Goal: Information Seeking & Learning: Check status

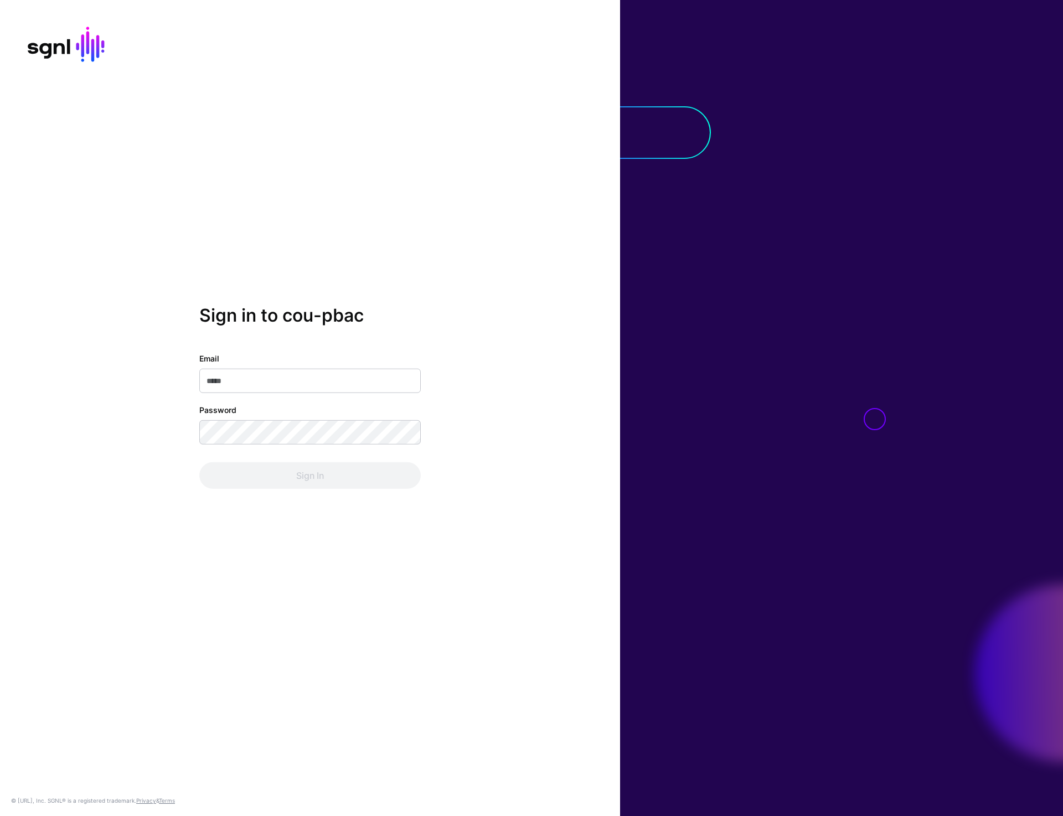
type input "**********"
click at [303, 480] on button "Sign In" at bounding box center [310, 475] width 222 height 27
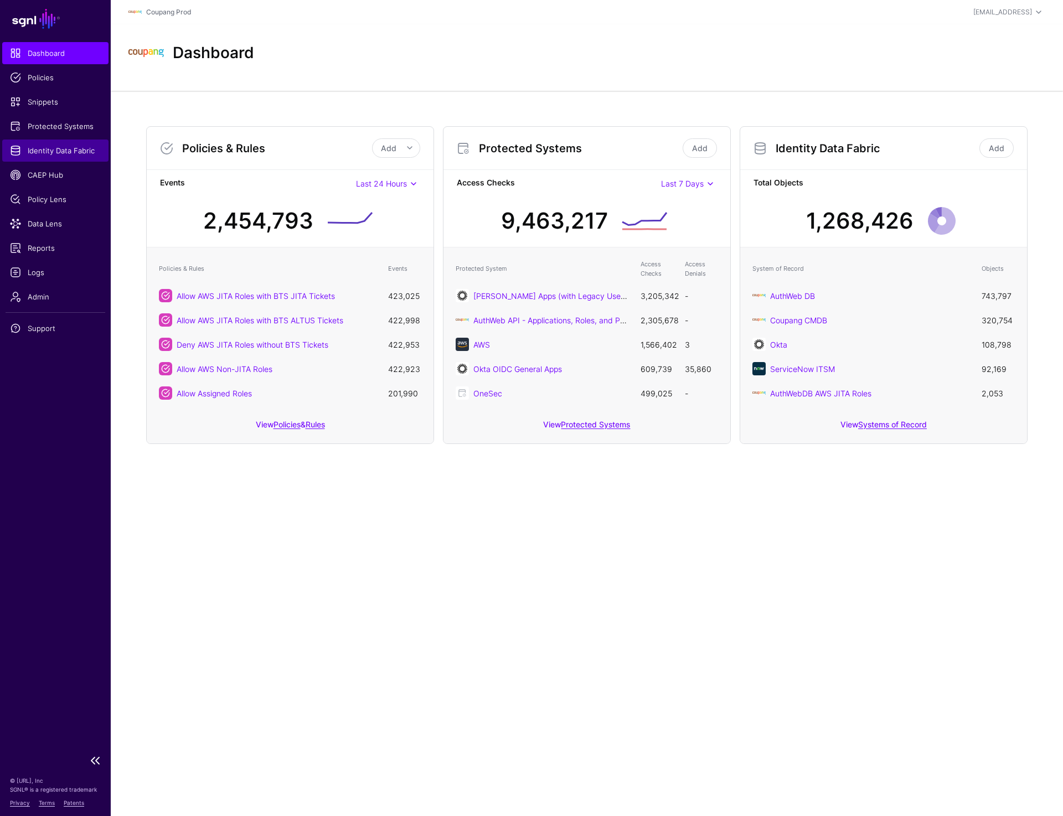
click at [69, 155] on span "Identity Data Fabric" at bounding box center [55, 150] width 91 height 11
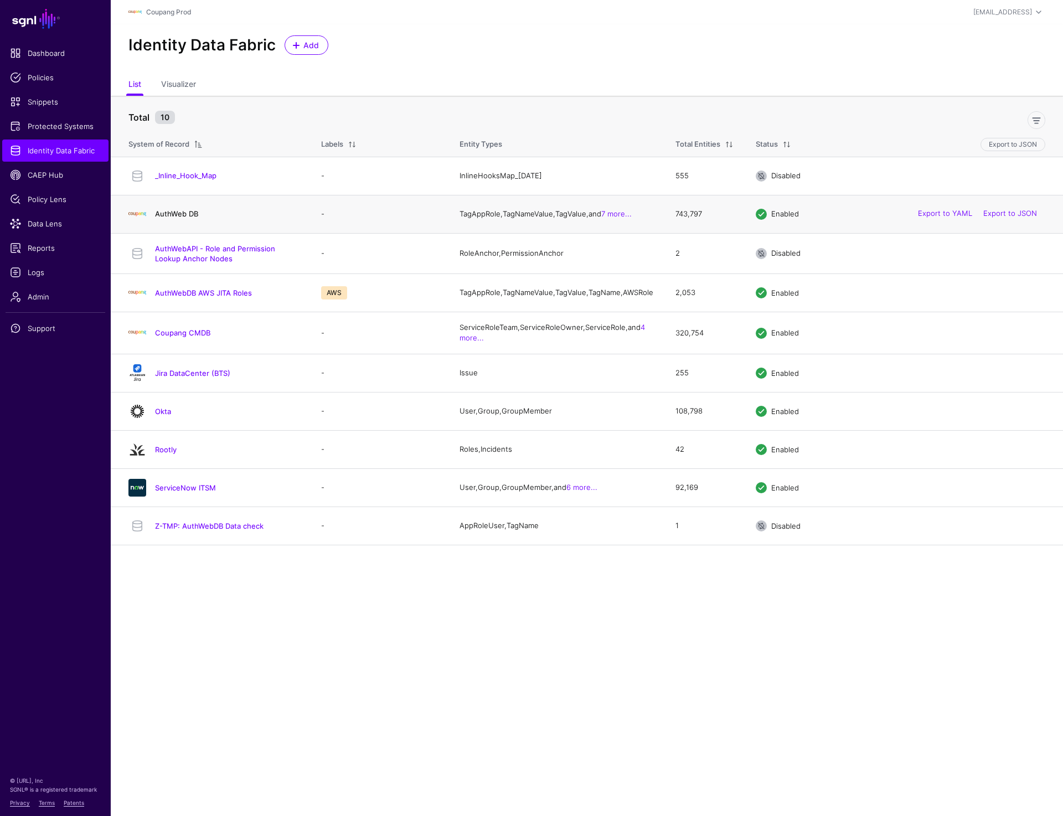
click at [169, 218] on link "AuthWeb DB" at bounding box center [176, 213] width 43 height 9
click at [163, 416] on link "Okta" at bounding box center [163, 411] width 16 height 9
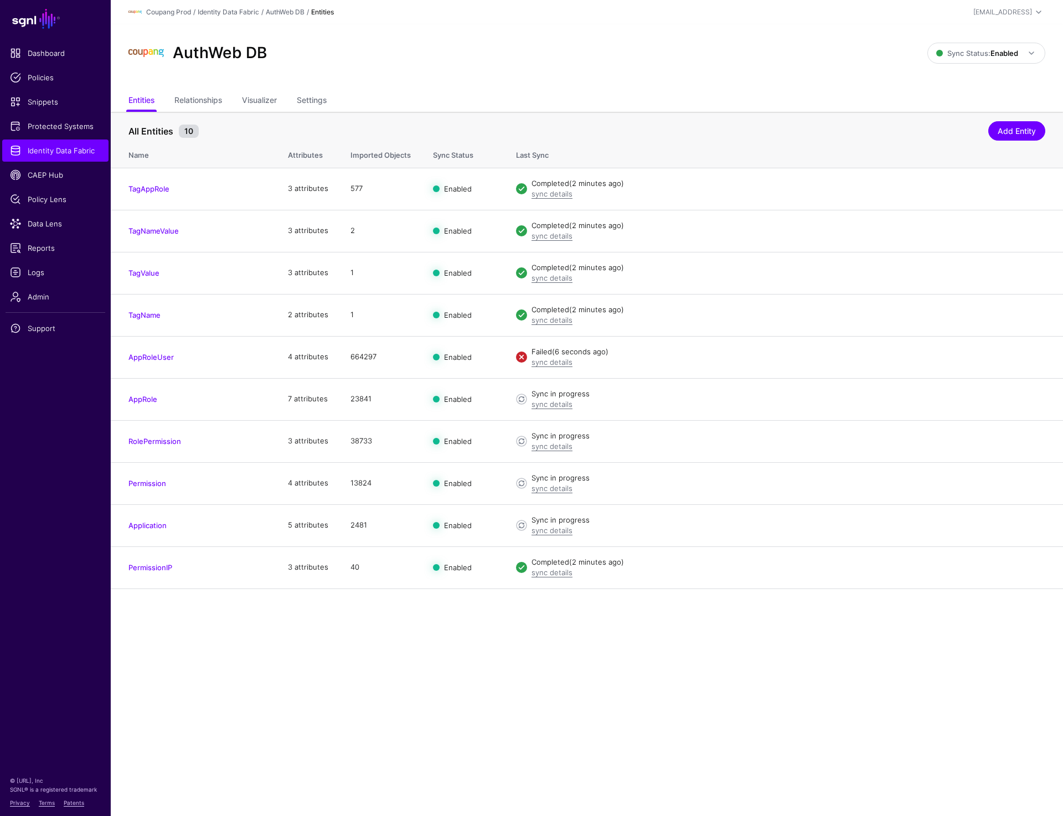
click at [440, 643] on main "SGNL Dashboard Policies Snippets Protected Systems Identity Data Fabric CAEP Hu…" at bounding box center [531, 408] width 1063 height 816
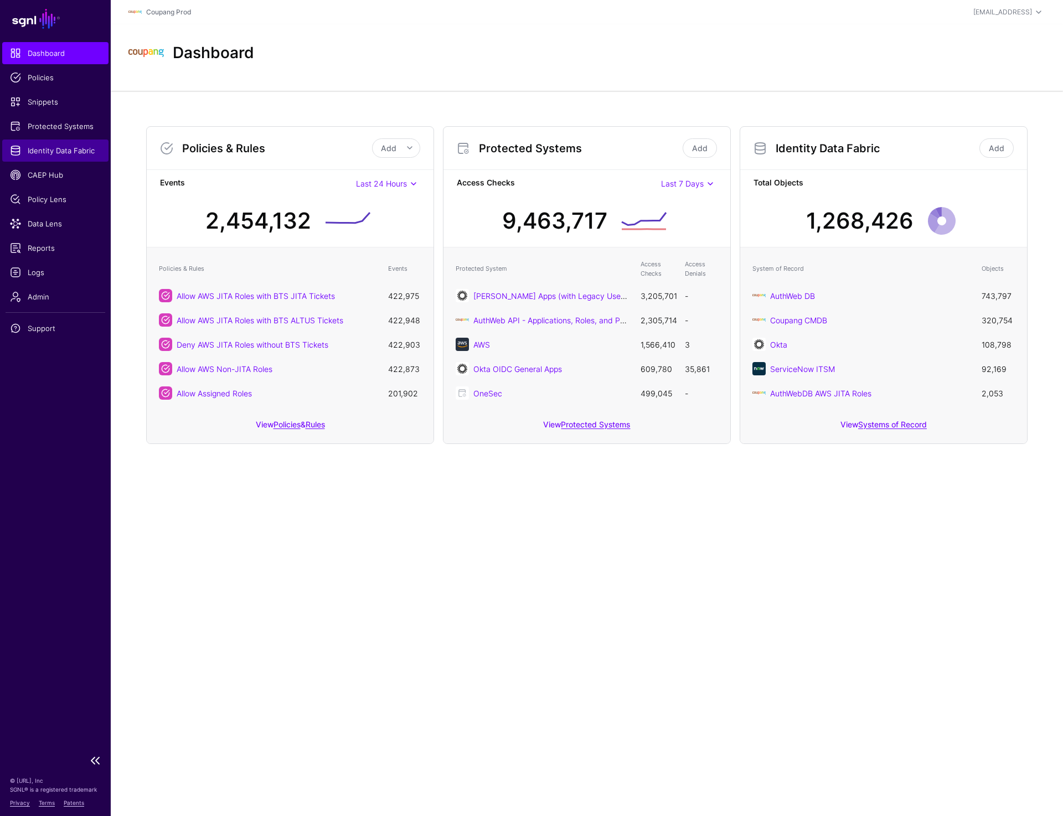
click at [49, 153] on span "Identity Data Fabric" at bounding box center [55, 150] width 91 height 11
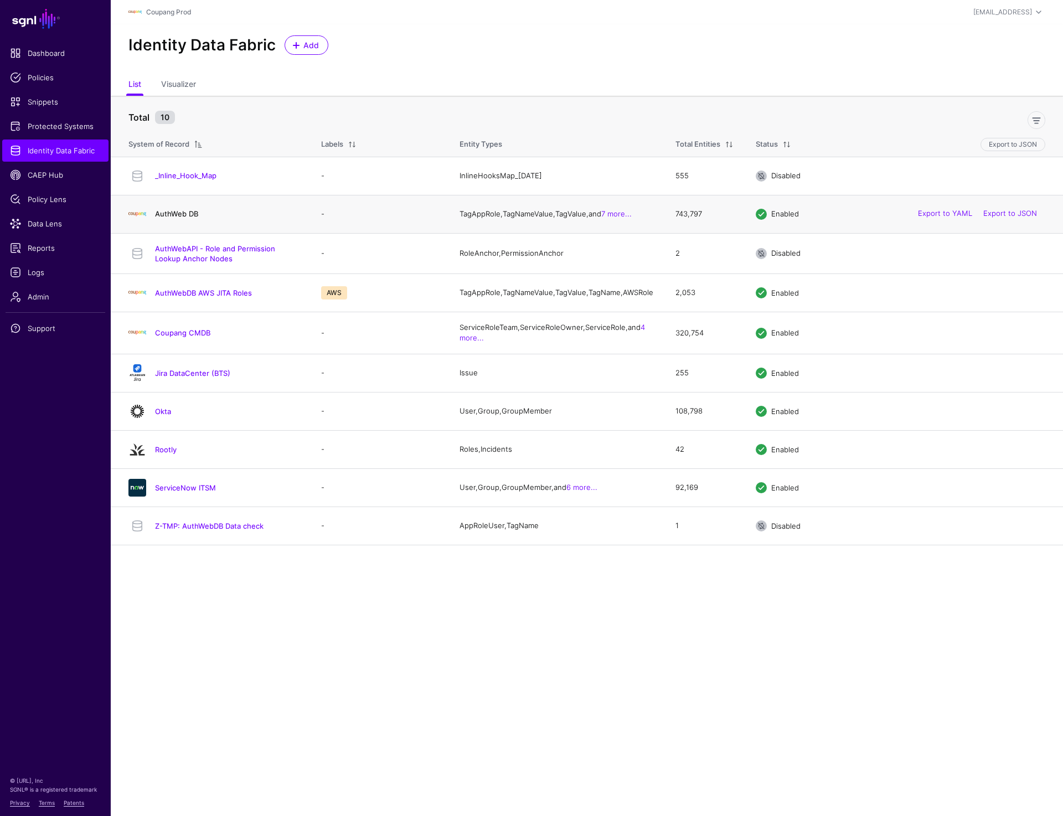
click at [181, 217] on link "AuthWeb DB" at bounding box center [176, 213] width 43 height 9
click at [177, 337] on link "Coupang CMDB" at bounding box center [182, 332] width 55 height 9
click at [158, 416] on link "Okta" at bounding box center [163, 411] width 16 height 9
click at [173, 492] on link "ServiceNow ITSM" at bounding box center [185, 487] width 61 height 9
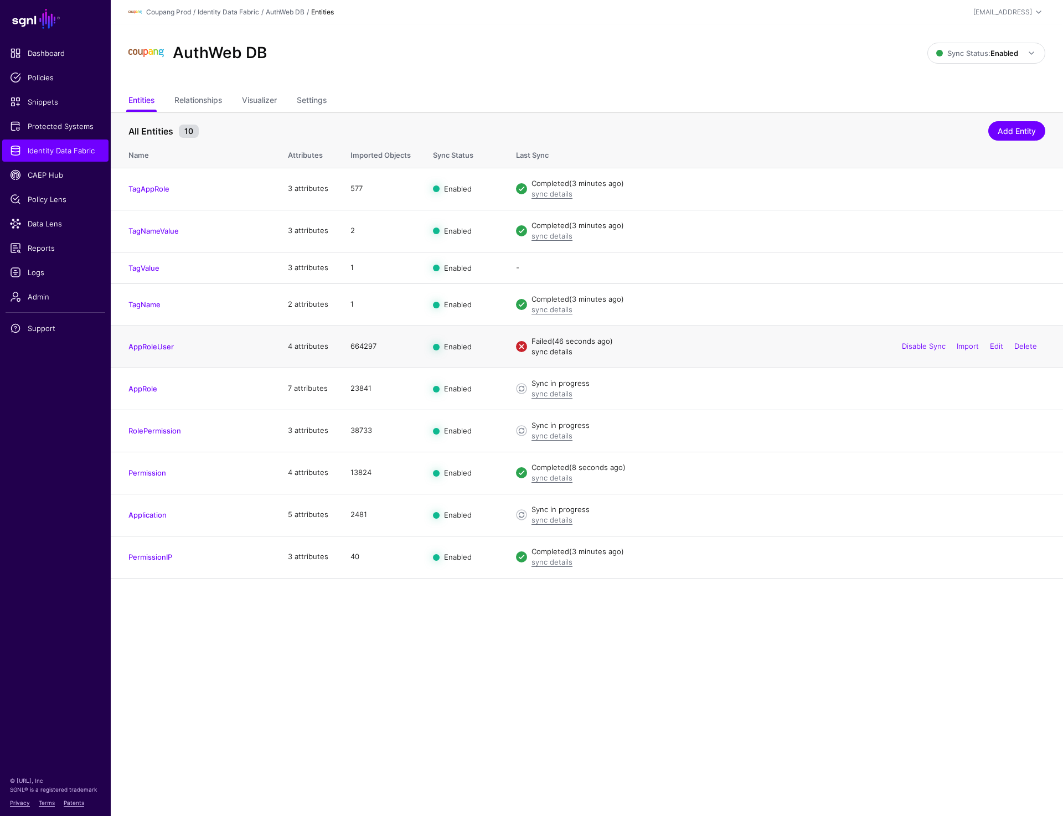
click at [544, 352] on link "sync details" at bounding box center [552, 351] width 41 height 9
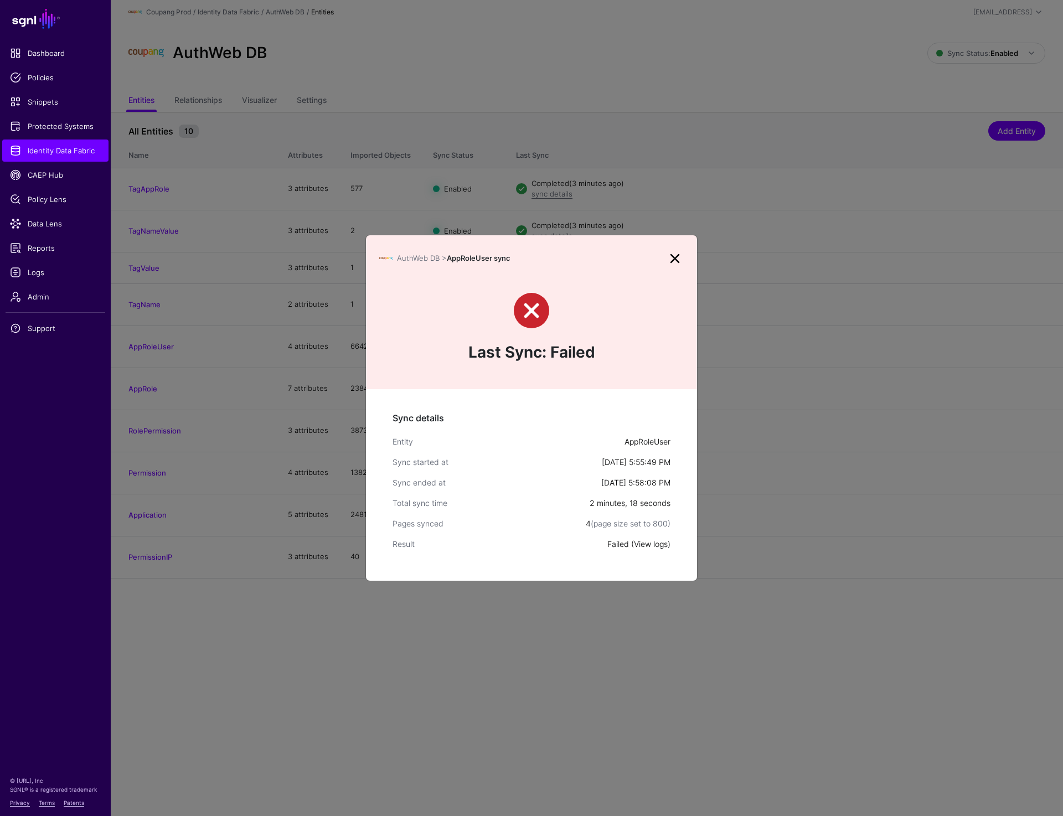
click at [659, 542] on link "View logs" at bounding box center [651, 543] width 34 height 9
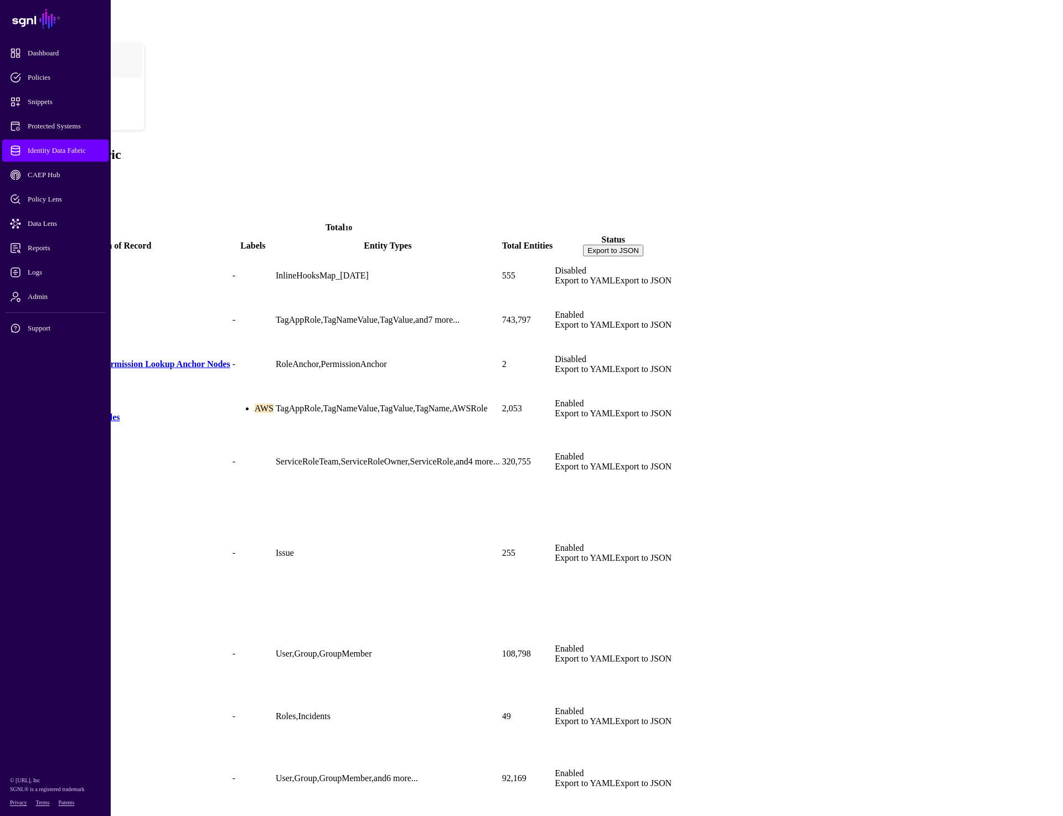
click at [476, 147] on div "Identity Data Fabric Add" at bounding box center [531, 165] width 1054 height 36
click at [57, 324] on link "AuthWeb DB" at bounding box center [31, 328] width 51 height 9
click at [70, 466] on link "Coupang CMDB" at bounding box center [38, 470] width 64 height 9
click at [25, 668] on link "Okta" at bounding box center [15, 672] width 19 height 9
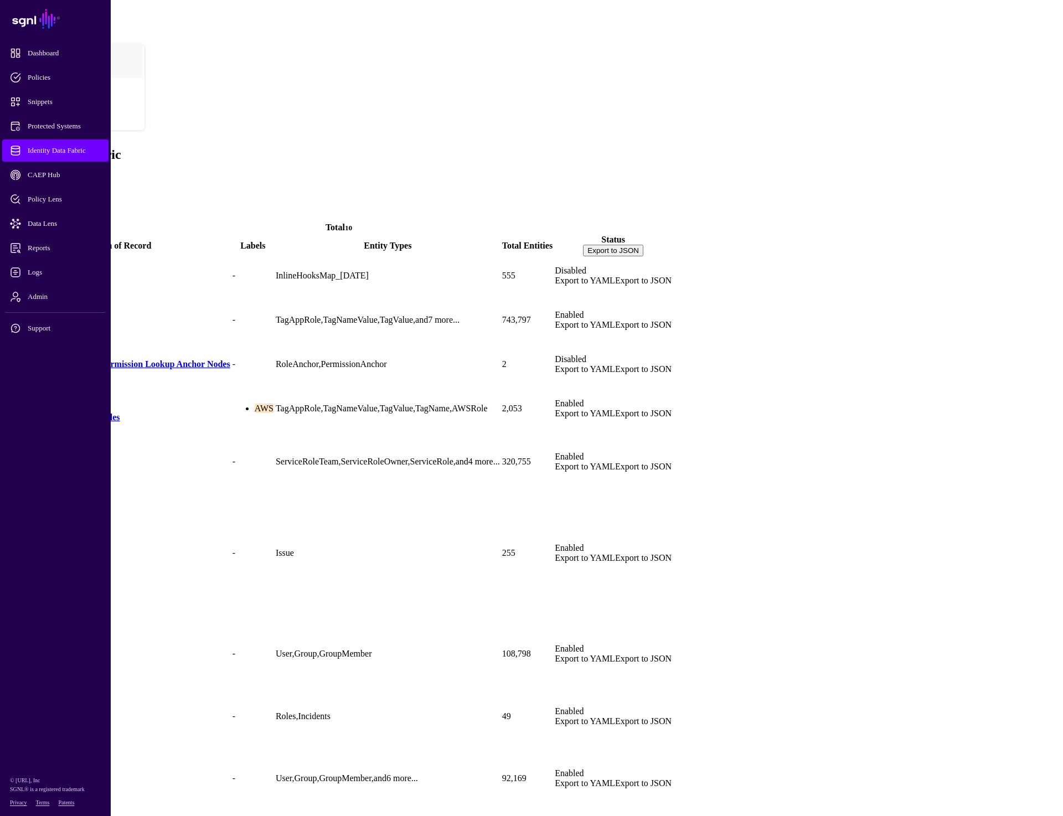
click at [25, 668] on link "Okta" at bounding box center [15, 672] width 19 height 9
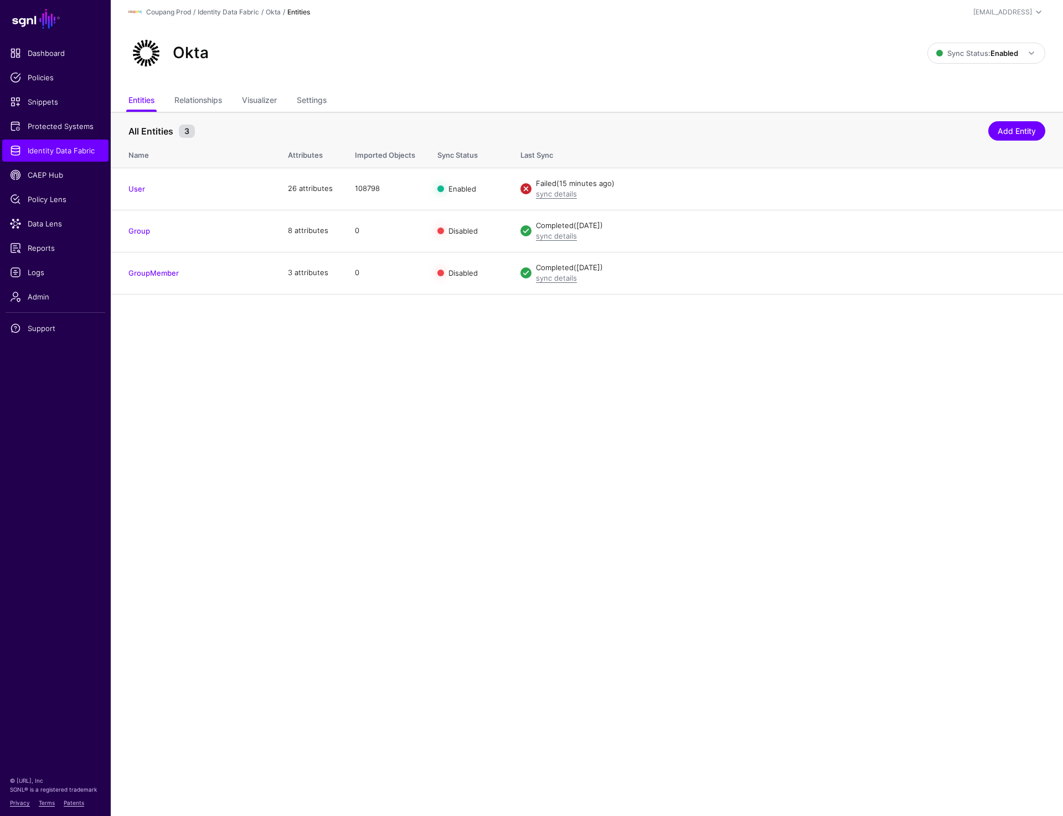
click at [836, 73] on div "Okta Sync Status: Enabled Enabled Syncing active for all configured entities th…" at bounding box center [587, 57] width 952 height 66
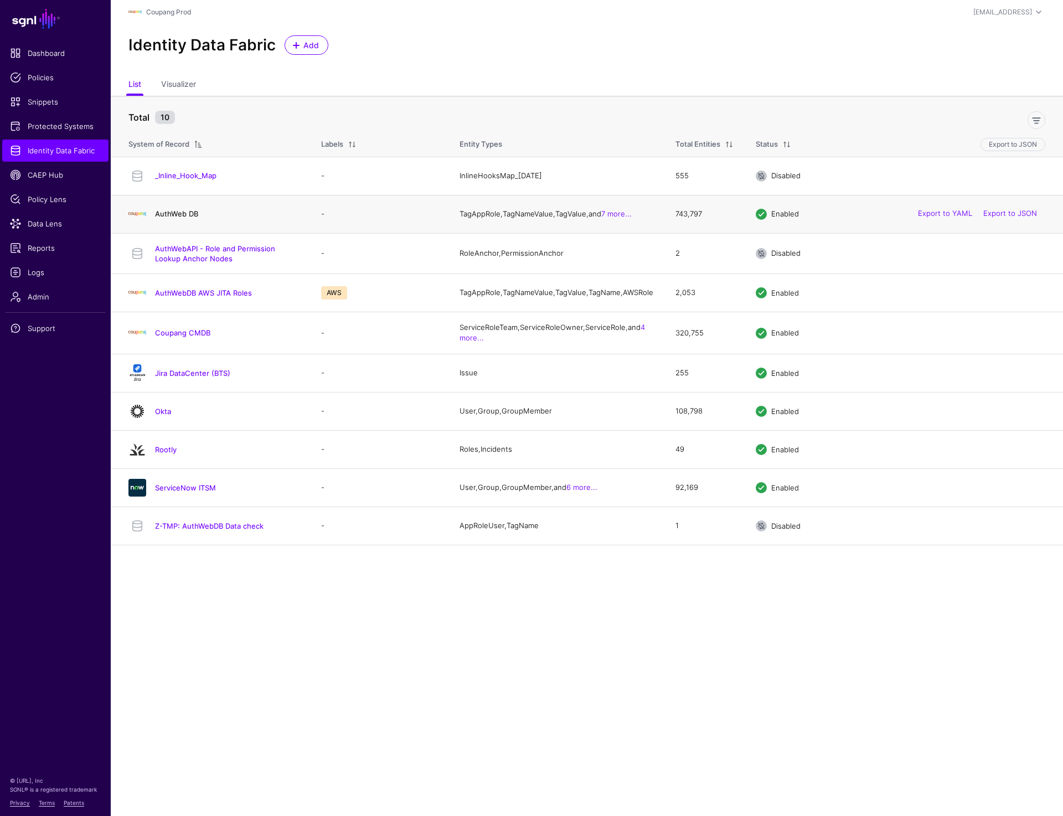
click at [187, 215] on link "AuthWeb DB" at bounding box center [176, 213] width 43 height 9
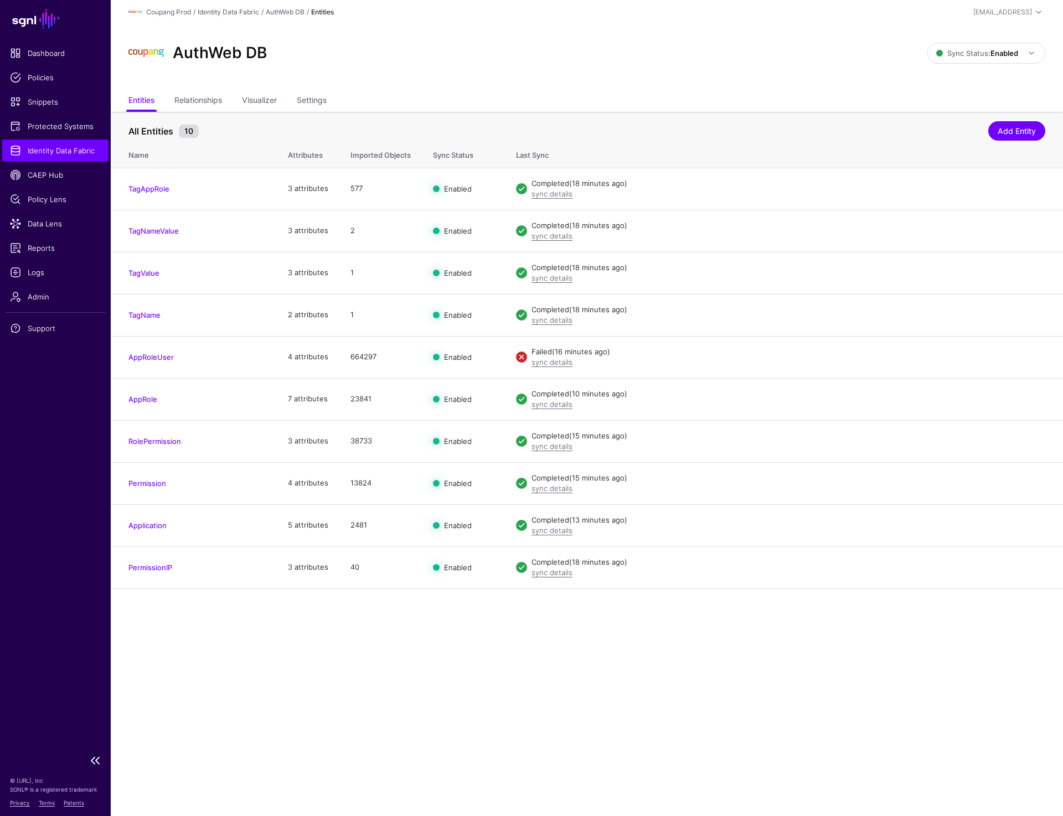
click at [80, 737] on ul "Dashboard Policies Snippets Protected Systems Identity Data Fabric CAEP Hub Pol…" at bounding box center [55, 395] width 111 height 707
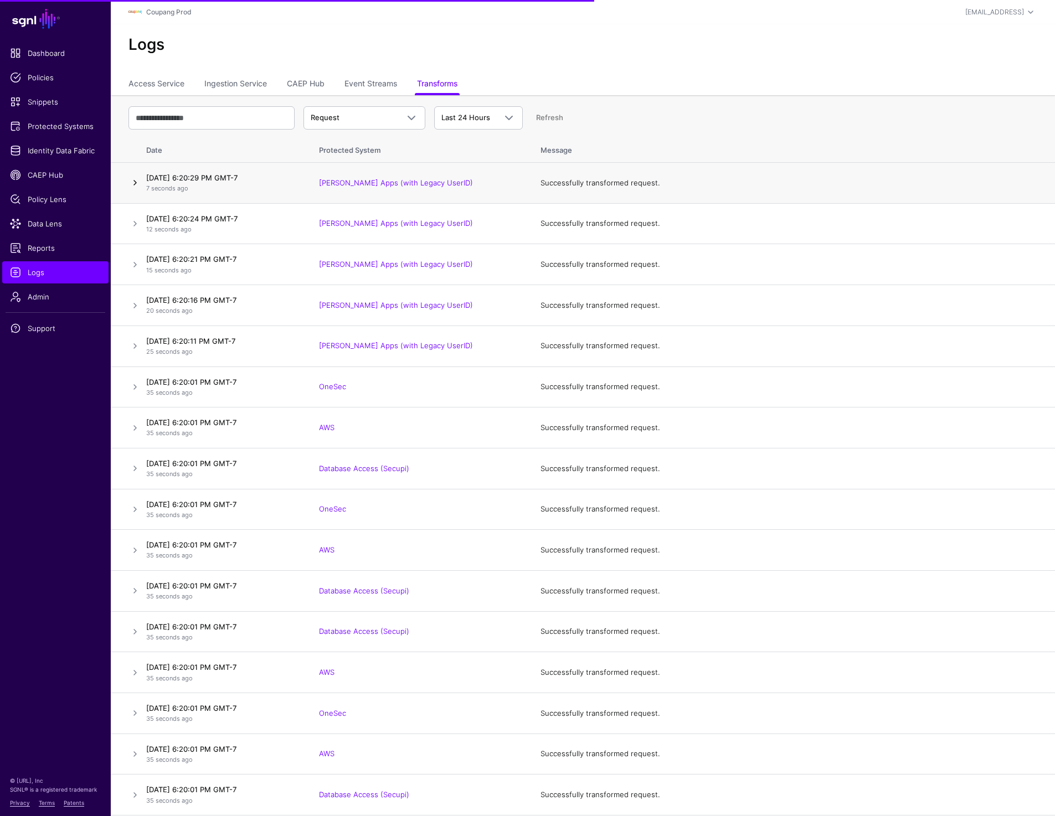
click at [135, 187] on link at bounding box center [134, 182] width 13 height 13
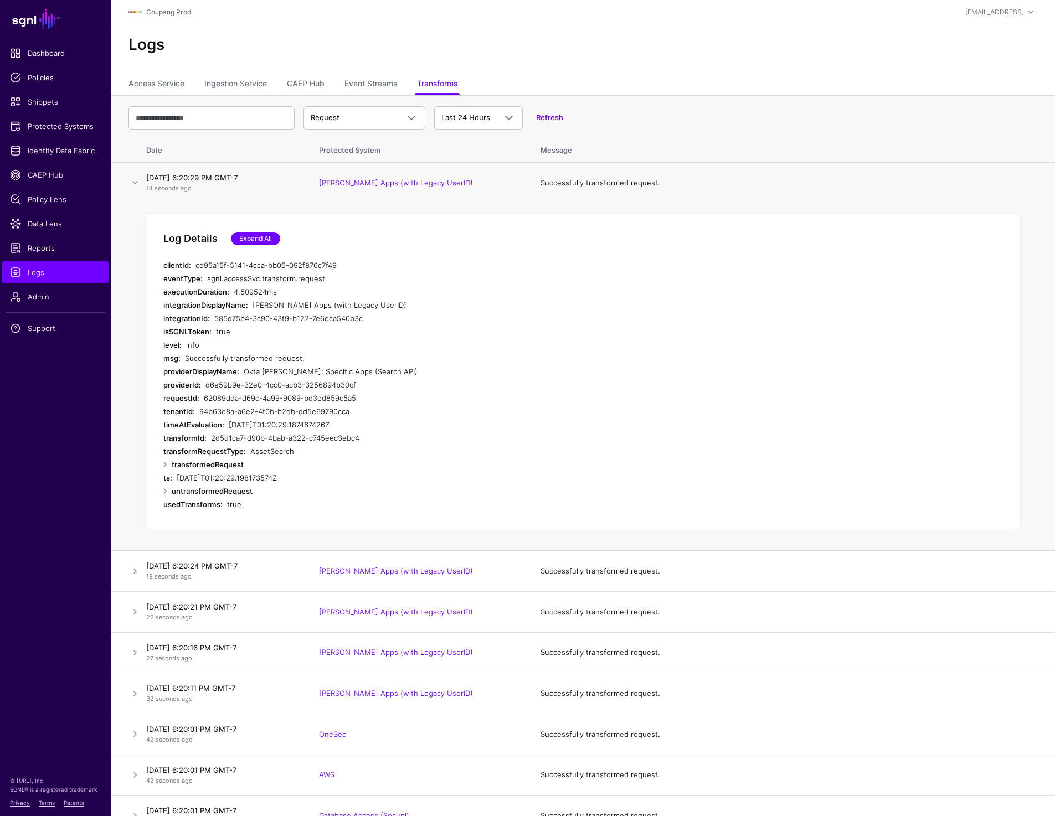
click at [258, 242] on link "Expand All" at bounding box center [255, 238] width 49 height 13
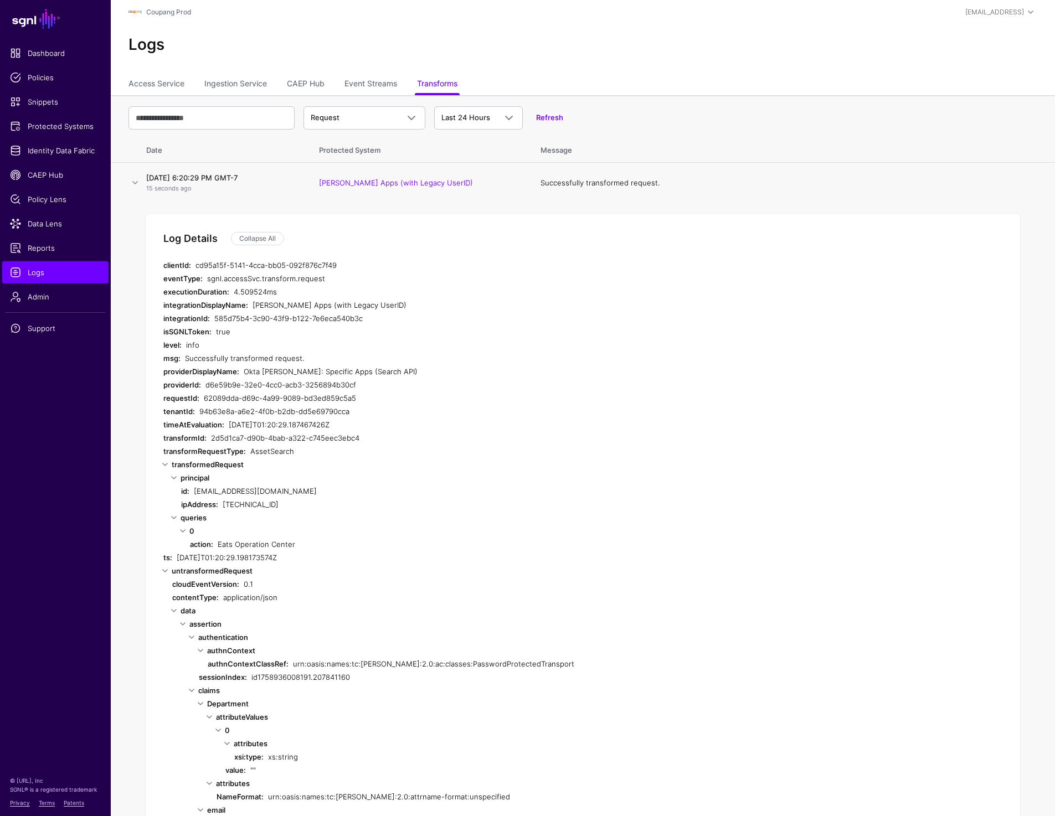
scroll to position [9, 0]
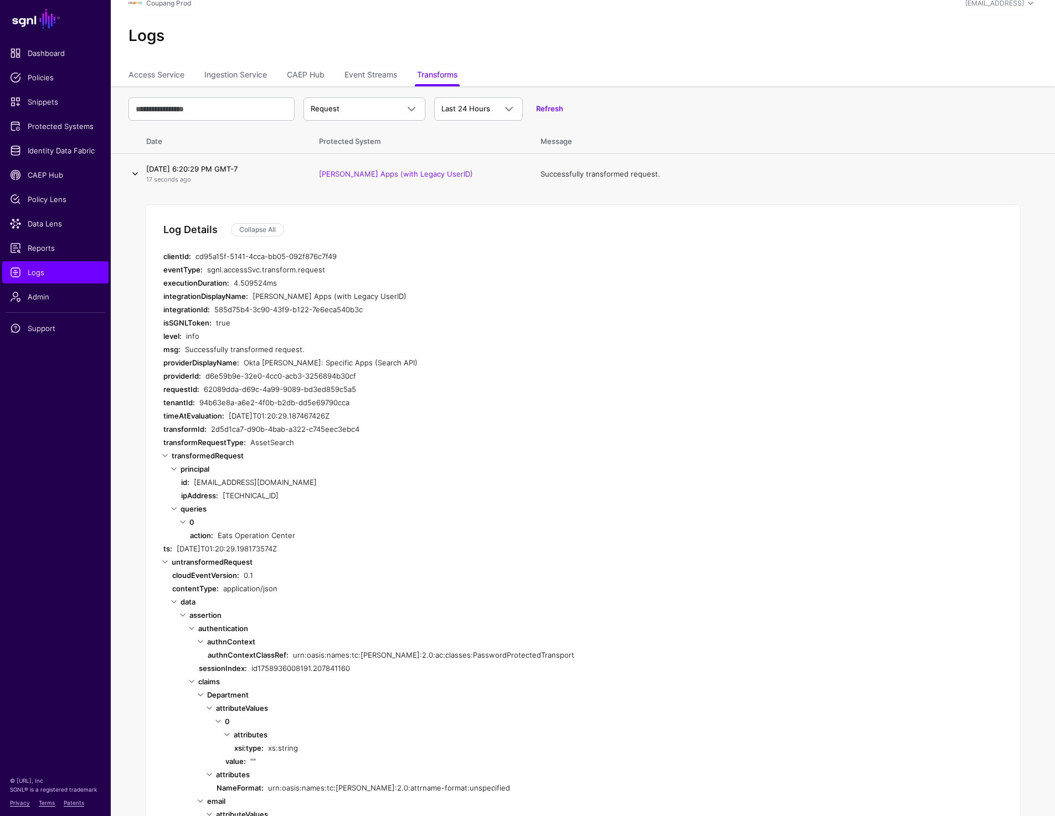
click at [133, 169] on link at bounding box center [134, 173] width 13 height 13
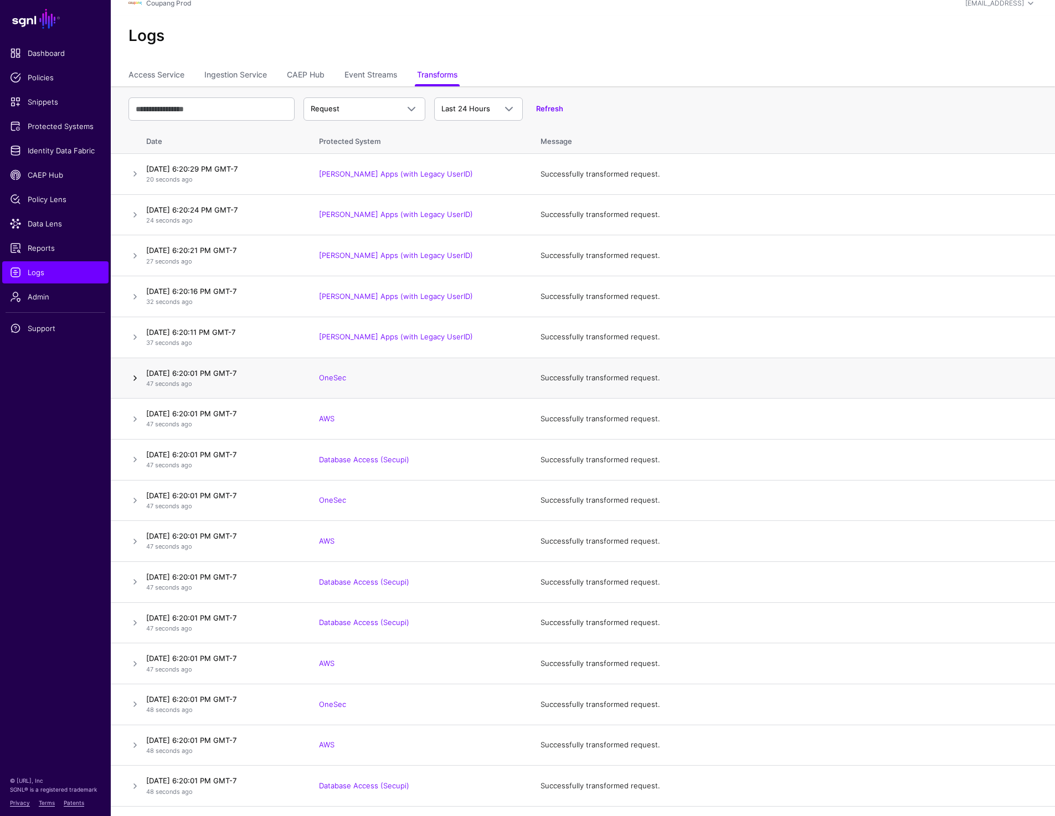
click at [130, 376] on link at bounding box center [134, 378] width 13 height 13
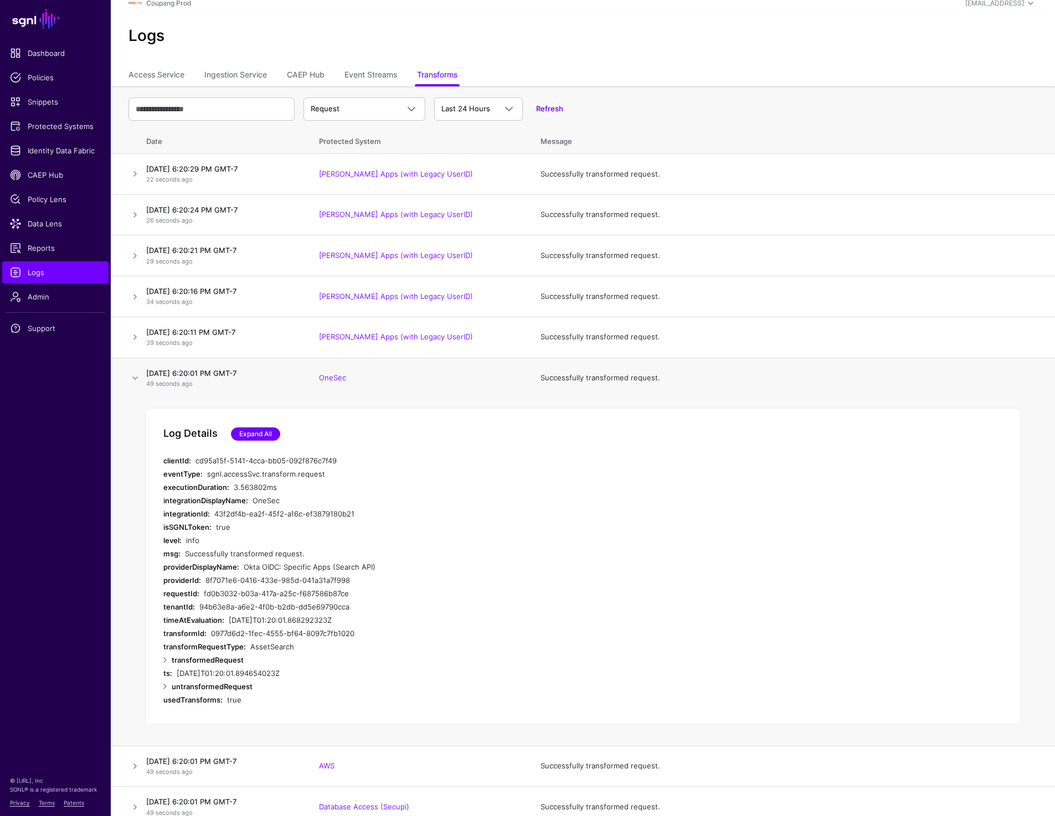
click at [252, 430] on link "Expand All" at bounding box center [255, 434] width 49 height 13
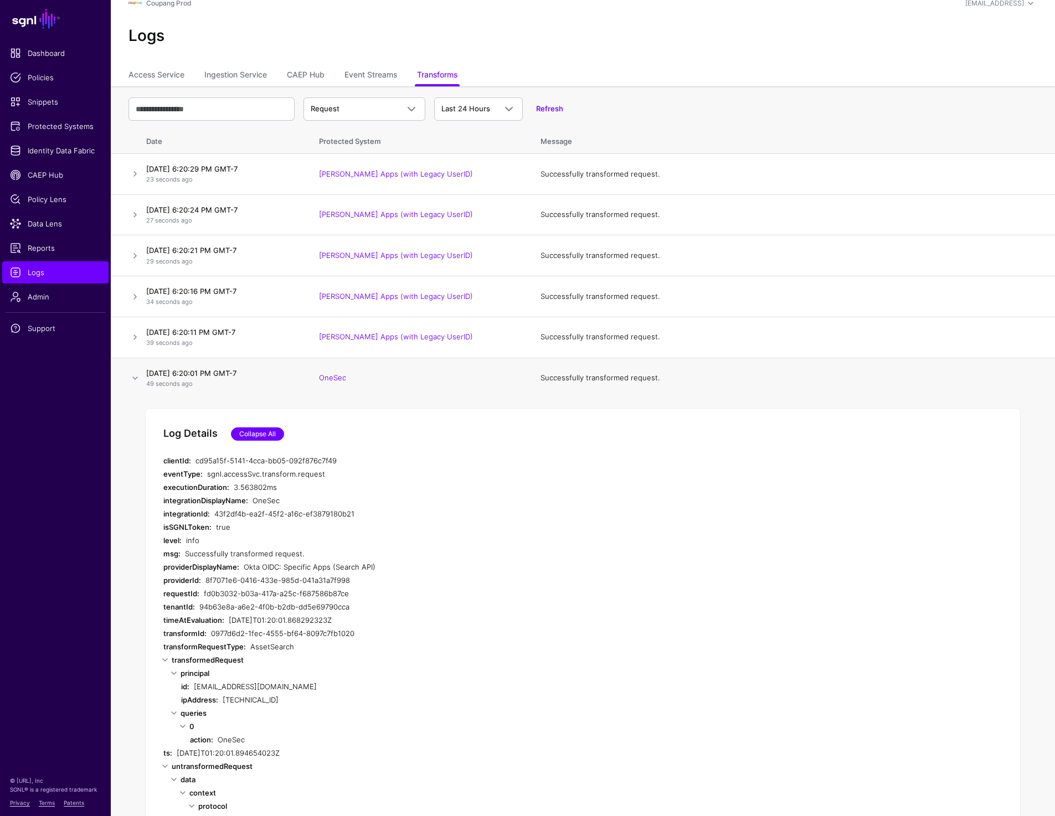
scroll to position [27, 0]
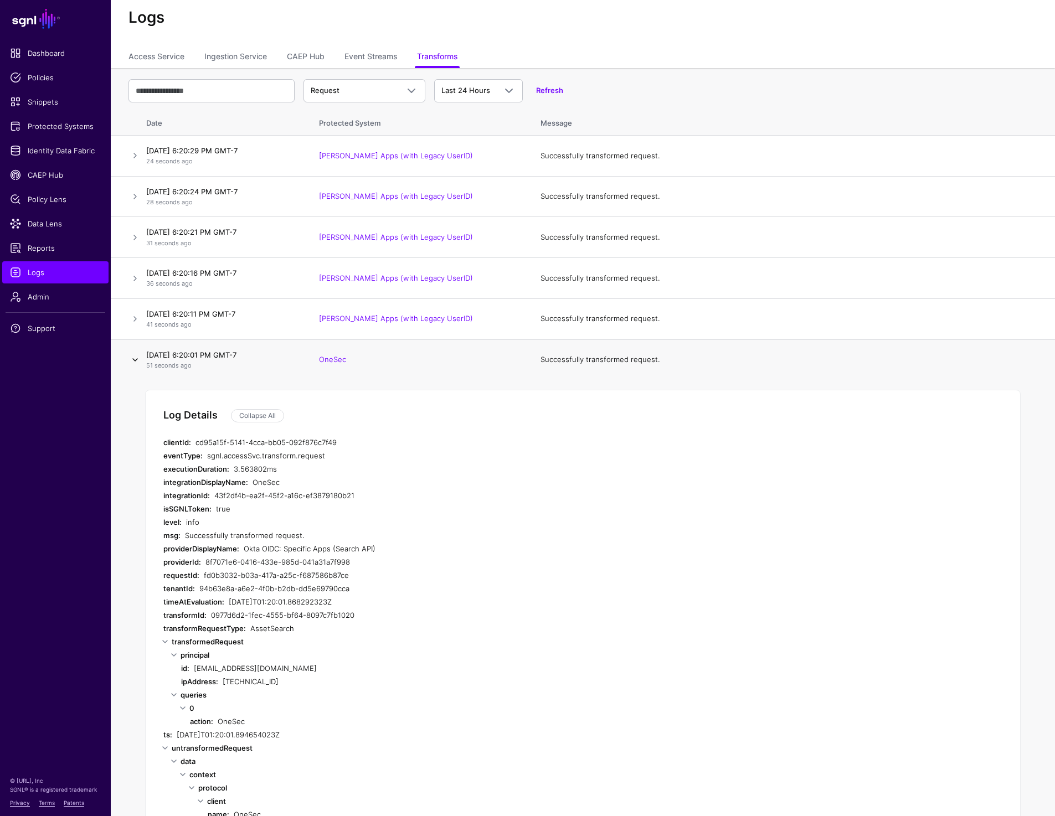
click at [130, 361] on link at bounding box center [134, 359] width 13 height 13
